Goal: Communication & Community: Answer question/provide support

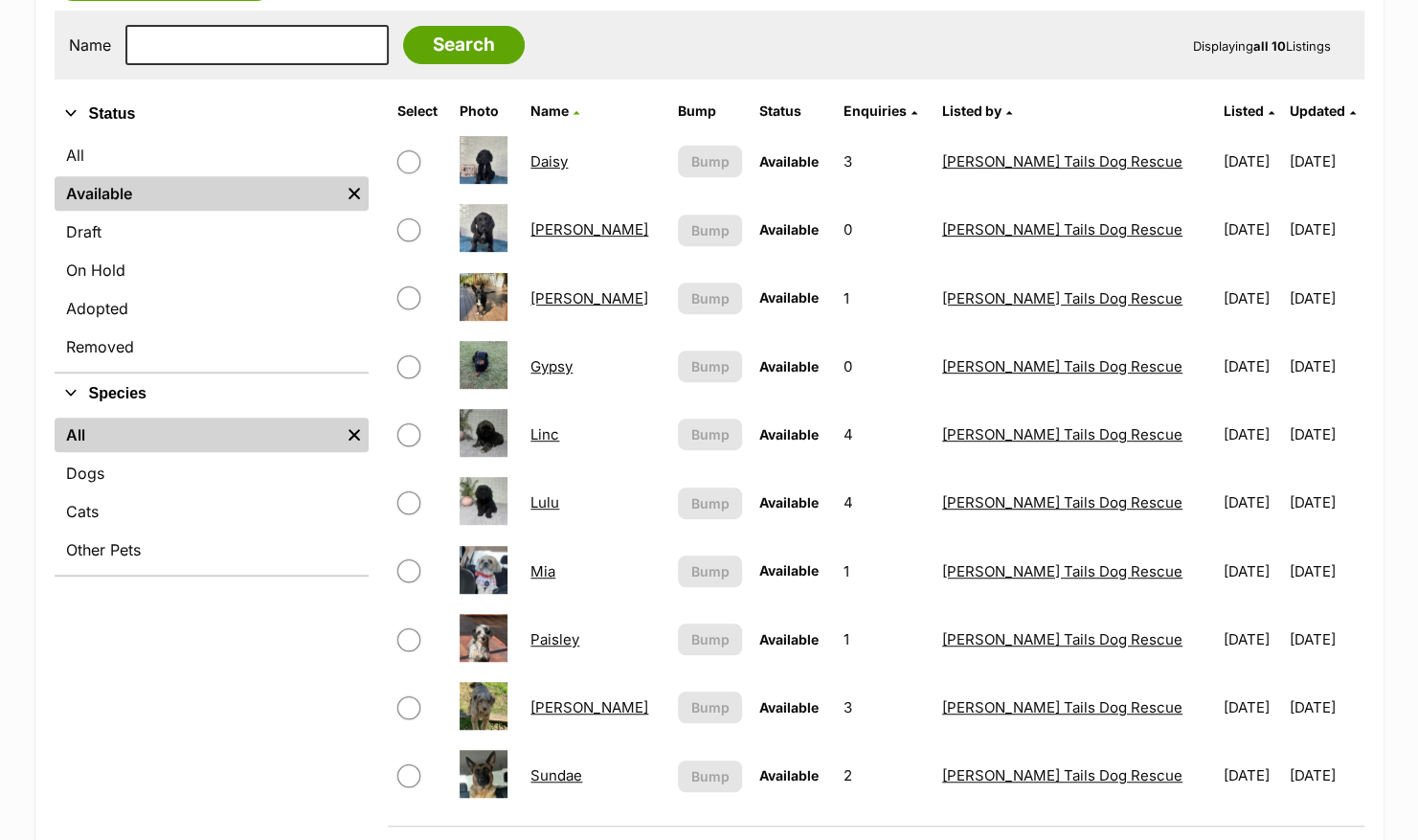
click at [560, 501] on link "Lulu" at bounding box center [545, 502] width 29 height 18
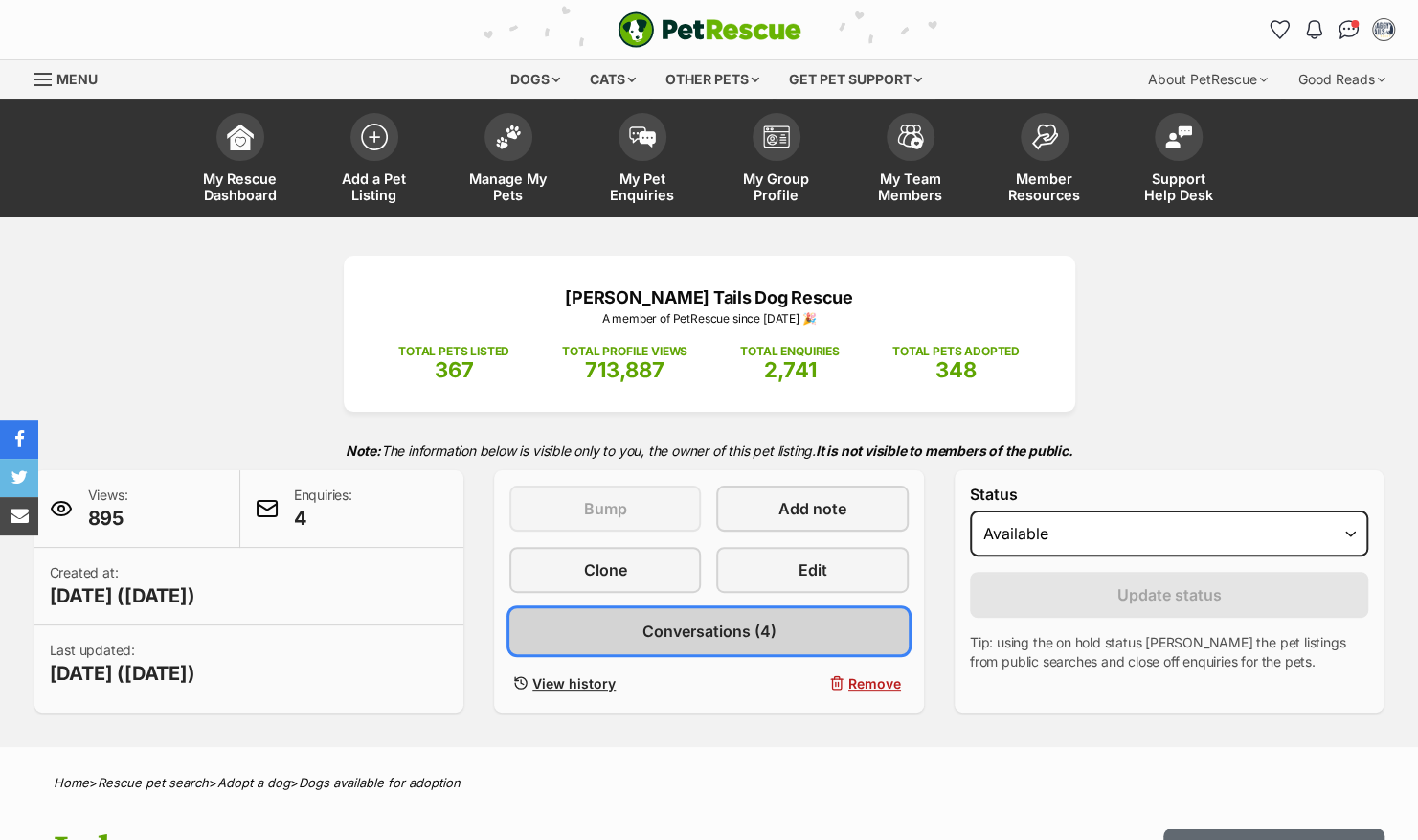
click at [771, 643] on link "Conversations (4)" at bounding box center [709, 631] width 400 height 46
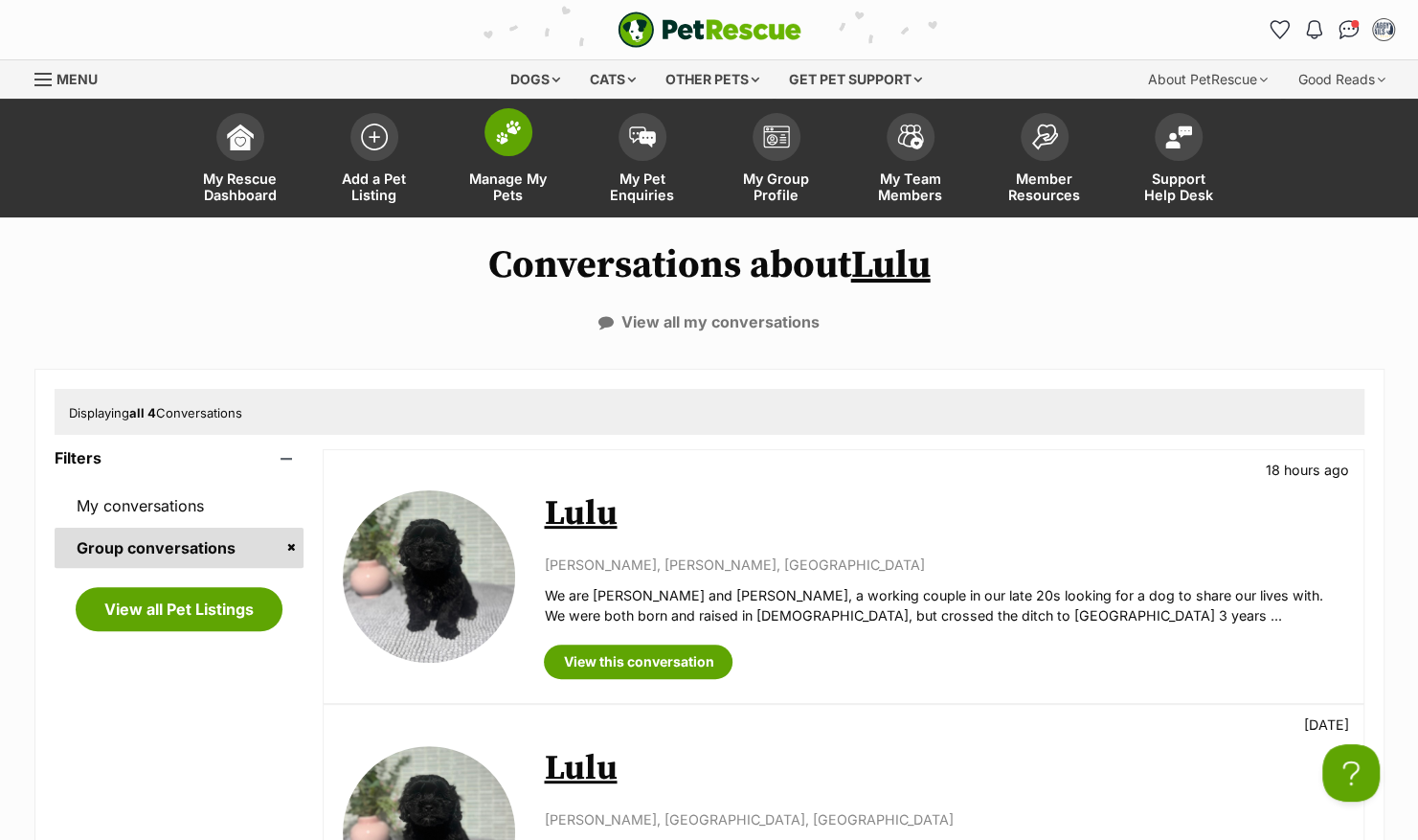
click at [503, 142] on img at bounding box center [508, 132] width 27 height 25
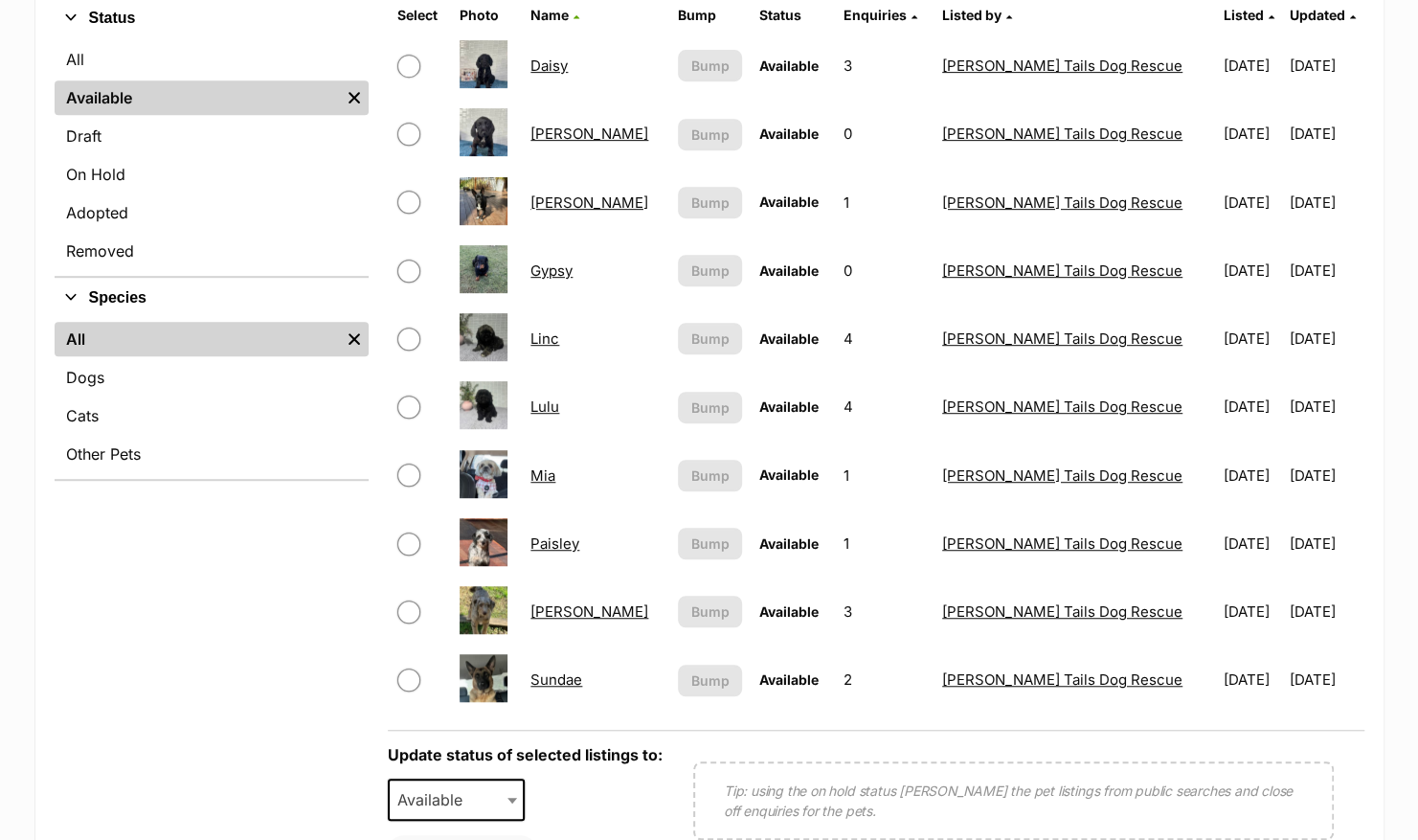
scroll to position [383, 0]
